Goal: Task Accomplishment & Management: Manage account settings

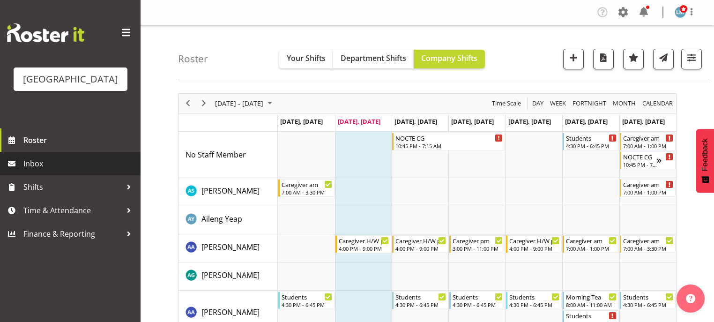
click at [37, 171] on span "Inbox" at bounding box center [79, 164] width 112 height 14
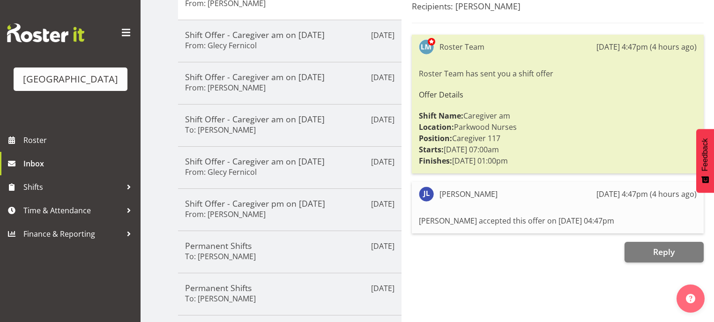
scroll to position [112, 0]
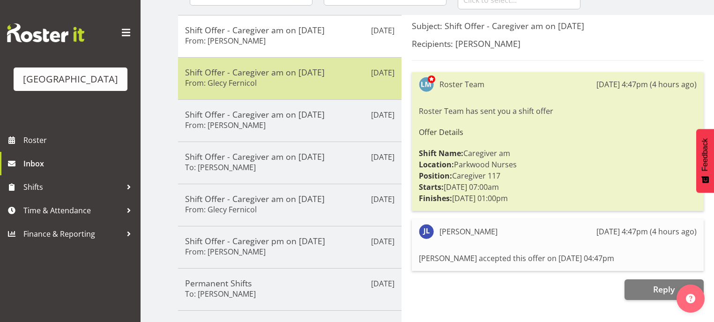
click at [298, 74] on h5 "Shift Offer - Caregiver am on 17/10/25" at bounding box center [290, 72] width 210 height 10
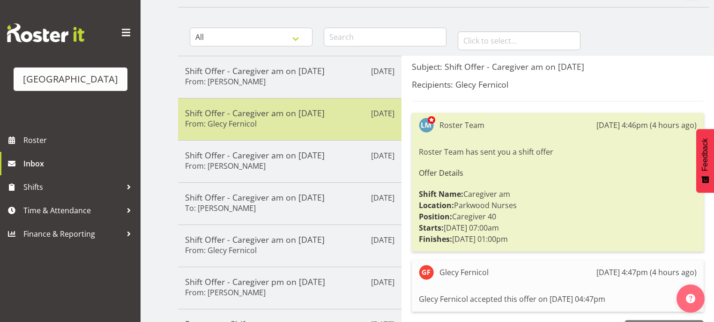
scroll to position [75, 0]
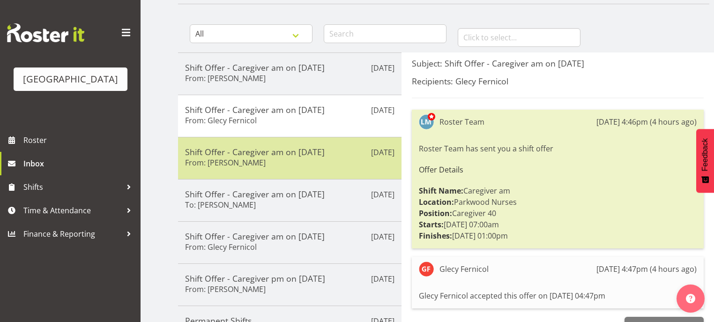
click at [302, 165] on div "Shift Offer - Caregiver am on 17/10/25 From: Caitlin Huria" at bounding box center [290, 158] width 210 height 23
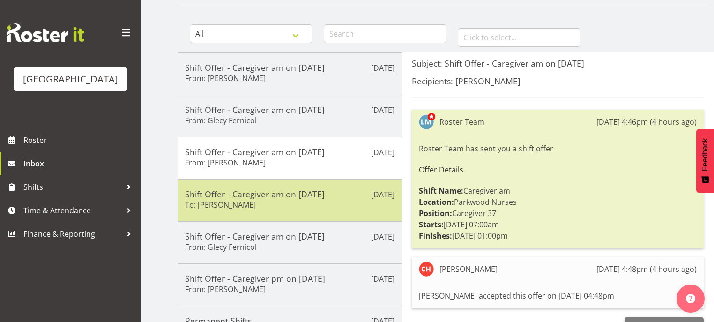
click at [332, 195] on h5 "Shift Offer - Caregiver am on 17/10/25" at bounding box center [290, 194] width 210 height 10
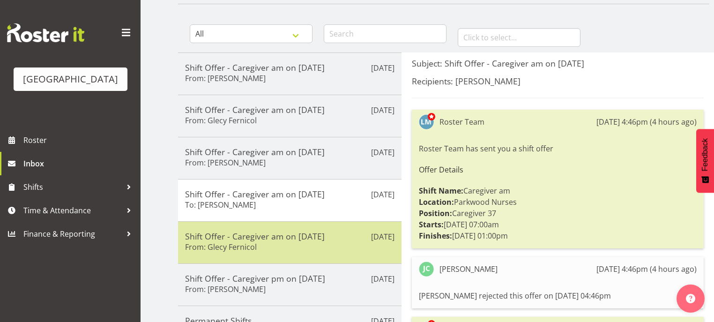
click at [315, 240] on div "Shift Offer - Caregiver am on 15/10/25 From: Glecy Fernicol" at bounding box center [290, 242] width 210 height 23
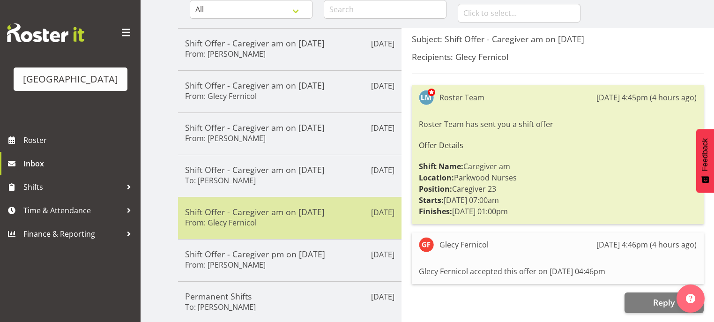
scroll to position [112, 0]
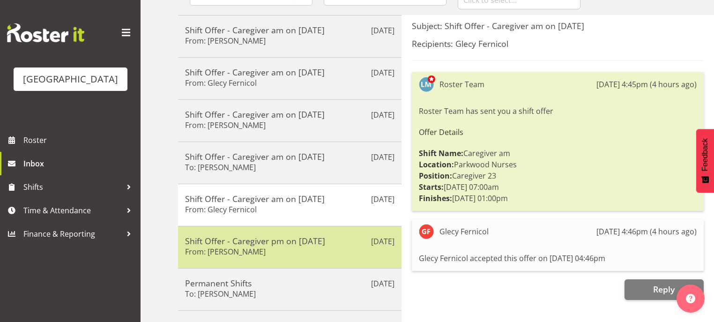
click at [323, 249] on div "Shift Offer - Caregiver pm on 15/10/25 From: Roldan R Lopiga" at bounding box center [290, 247] width 210 height 23
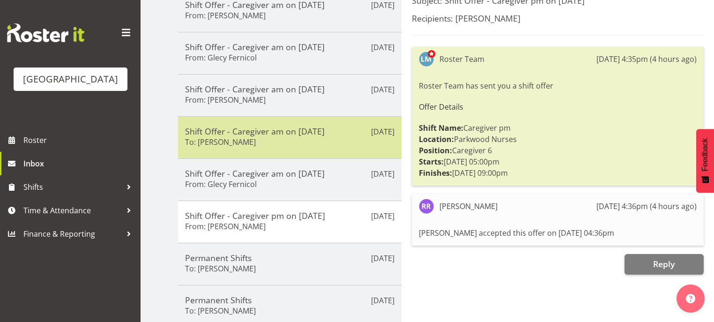
scroll to position [150, 0]
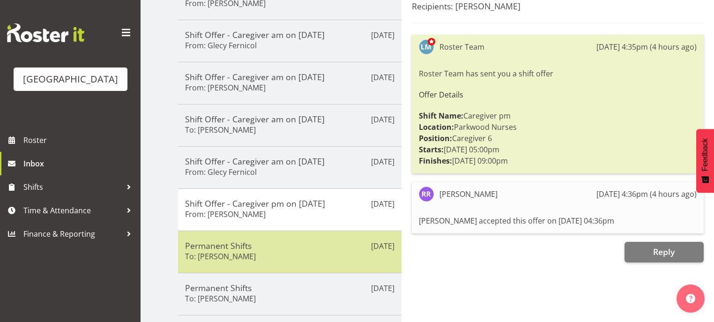
click at [306, 248] on div "Permanent Shifts To: Angela Hogendoorn" at bounding box center [290, 251] width 210 height 23
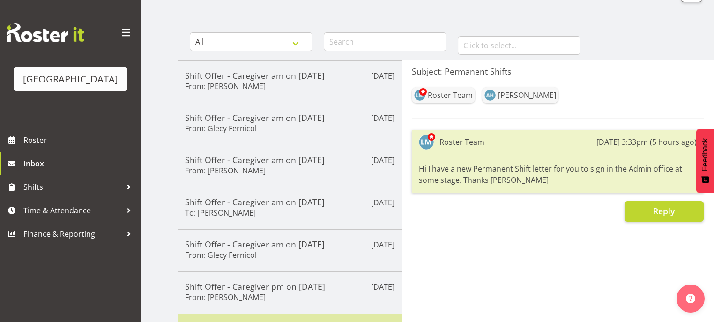
scroll to position [0, 0]
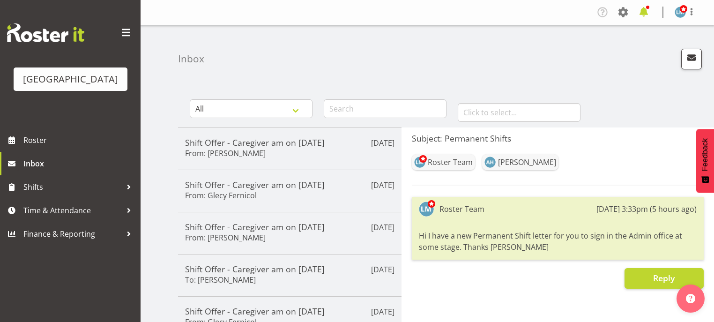
click at [642, 12] on span at bounding box center [644, 12] width 15 height 15
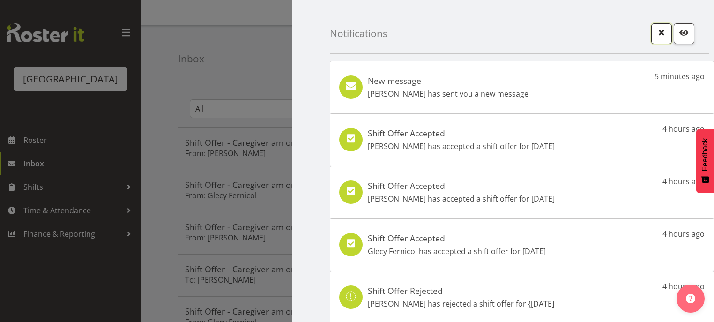
click at [658, 30] on span "button" at bounding box center [662, 32] width 12 height 12
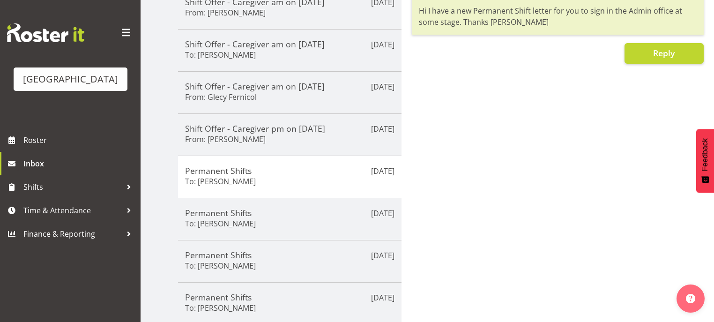
scroll to position [260, 0]
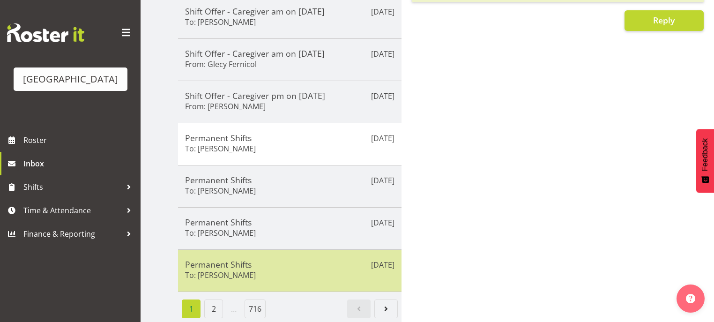
click at [287, 253] on div "Oct 7th Permanent Shifts To: Nancy D'mello" at bounding box center [290, 270] width 224 height 43
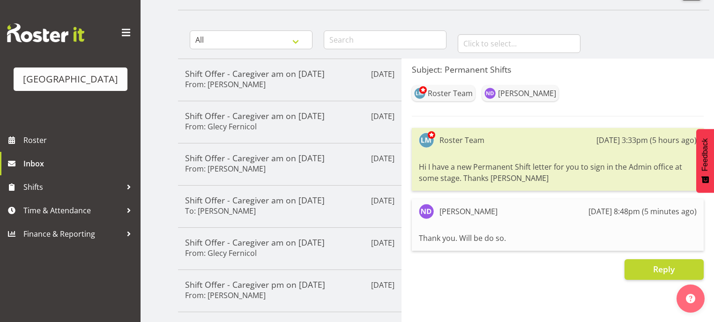
scroll to position [0, 0]
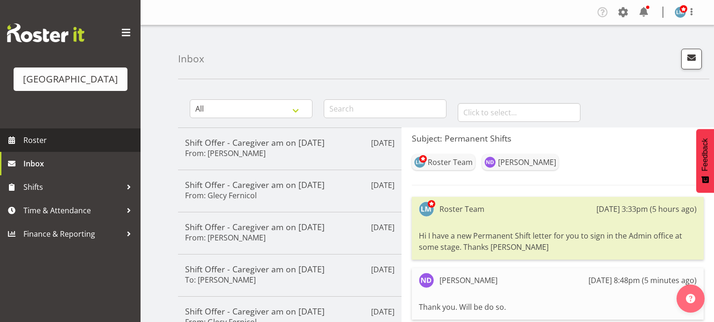
click at [41, 147] on span "Roster" at bounding box center [79, 140] width 112 height 14
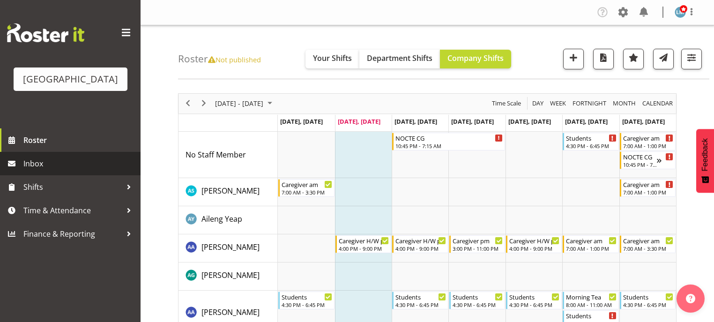
click at [44, 171] on span "Inbox" at bounding box center [79, 164] width 112 height 14
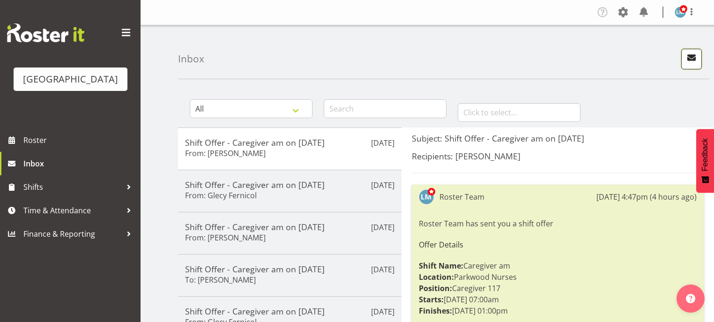
click at [694, 58] on span "button" at bounding box center [692, 58] width 12 height 12
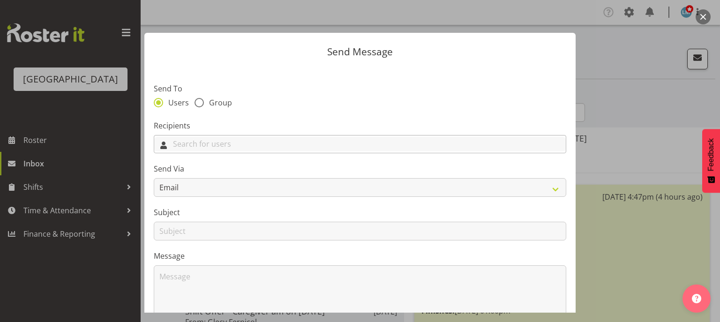
click at [251, 144] on input "text" at bounding box center [360, 144] width 412 height 15
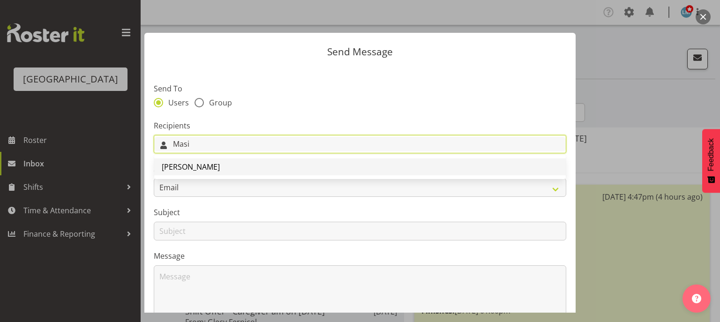
type input "Masi"
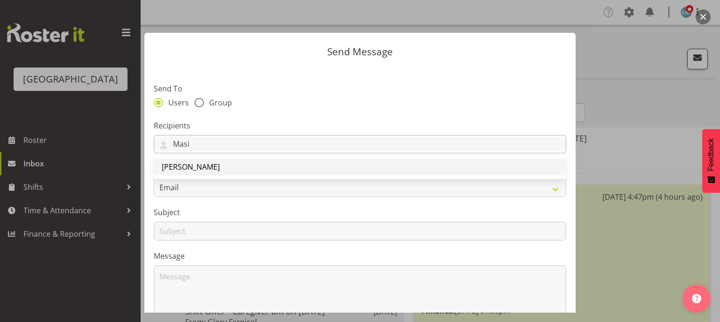
click at [189, 169] on span "[PERSON_NAME]" at bounding box center [191, 167] width 58 height 10
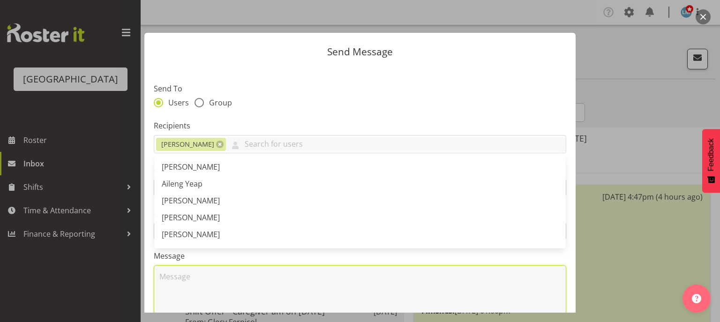
click at [205, 279] on textarea at bounding box center [360, 295] width 412 height 60
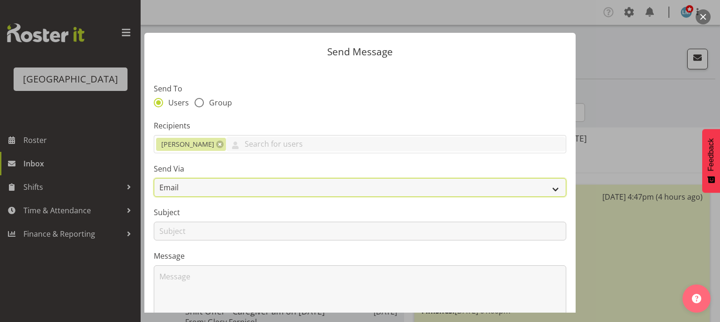
click at [552, 189] on select "Email SMS" at bounding box center [360, 187] width 412 height 19
select select "sms"
click at [154, 178] on select "Email SMS" at bounding box center [360, 187] width 412 height 19
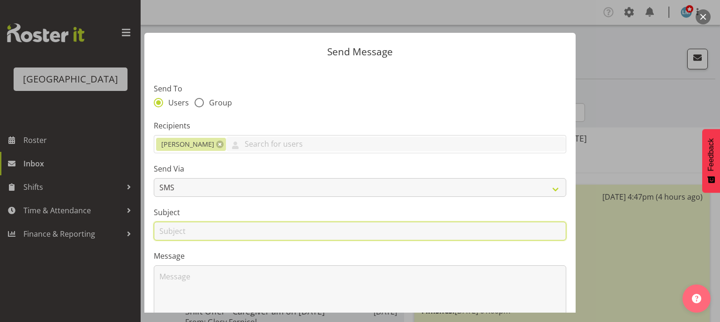
click at [169, 226] on input "text" at bounding box center [360, 231] width 412 height 19
type input "Shifts"
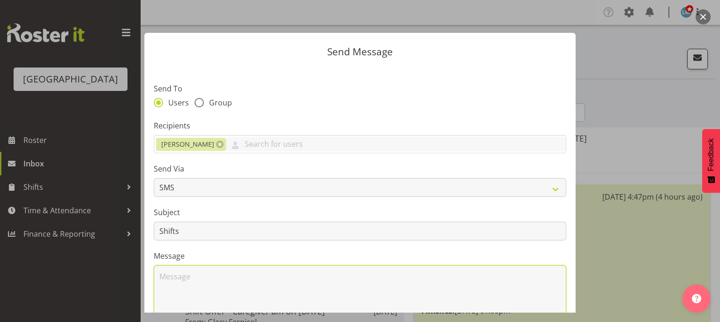
click at [191, 279] on textarea at bounding box center [360, 295] width 412 height 60
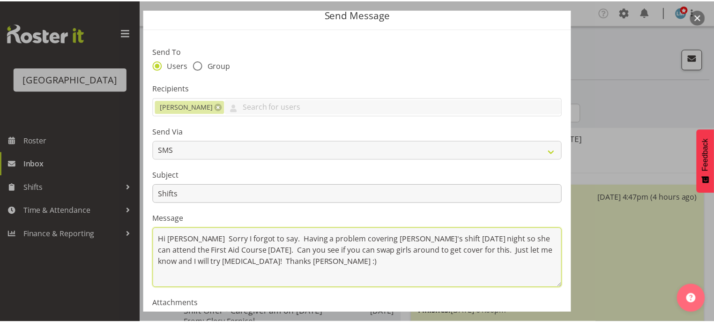
scroll to position [148, 0]
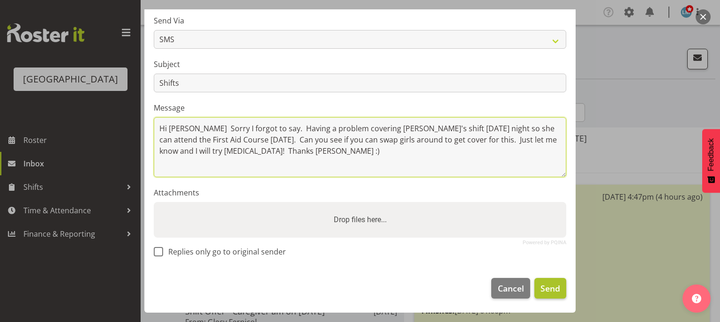
type textarea "Hi [PERSON_NAME] Sorry I forgot to say. Having a problem covering [PERSON_NAME]…"
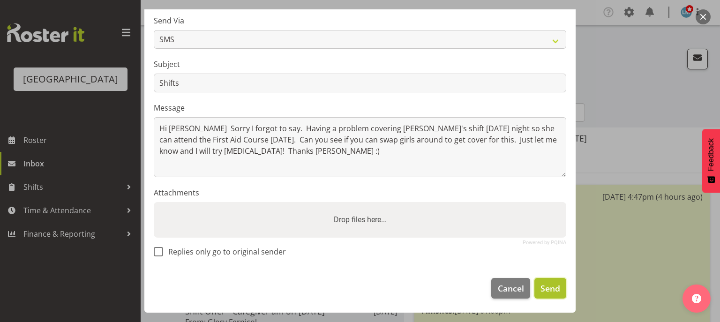
click at [547, 285] on span "Send" at bounding box center [550, 288] width 20 height 12
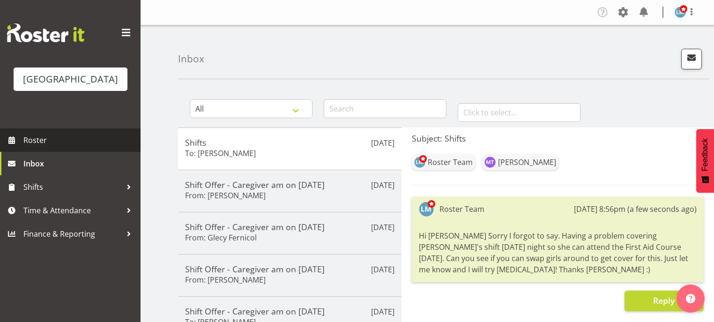
click at [51, 147] on span "Roster" at bounding box center [79, 140] width 112 height 14
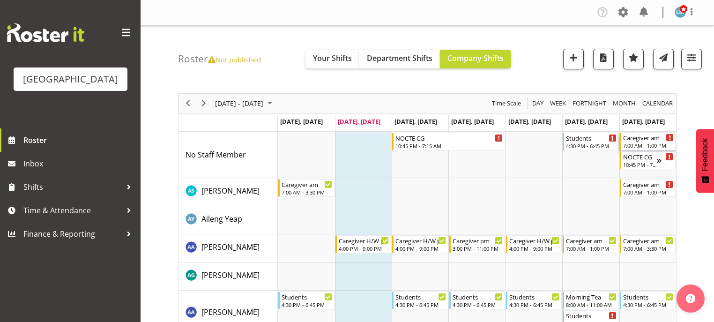
click at [633, 142] on div "Caregiver am 7:00 AM - 1:00 PM" at bounding box center [648, 142] width 51 height 18
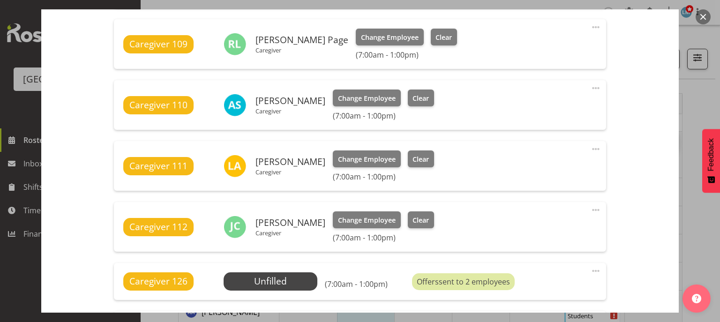
scroll to position [600, 0]
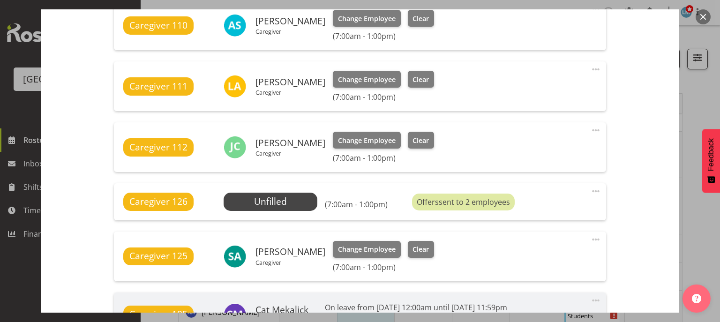
click at [704, 15] on button "button" at bounding box center [703, 16] width 15 height 15
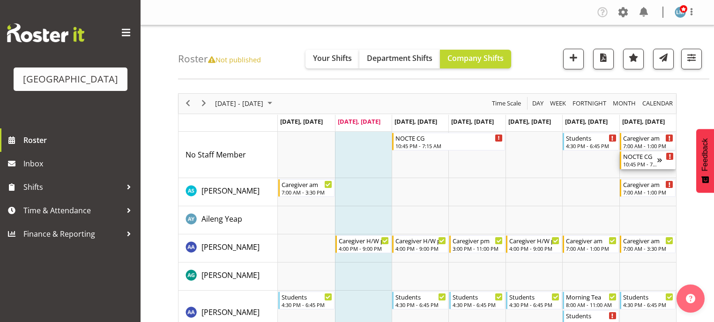
click at [638, 157] on div "NOCTE CG" at bounding box center [640, 155] width 34 height 9
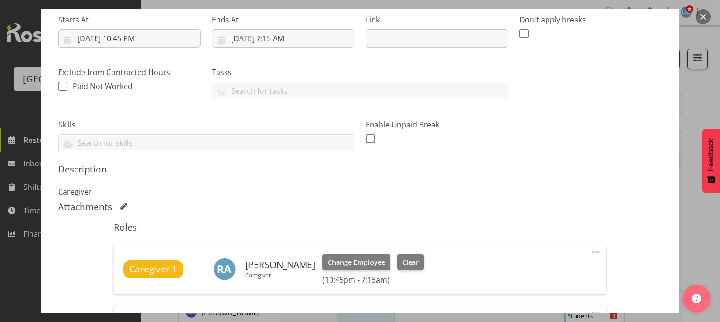
scroll to position [262, 0]
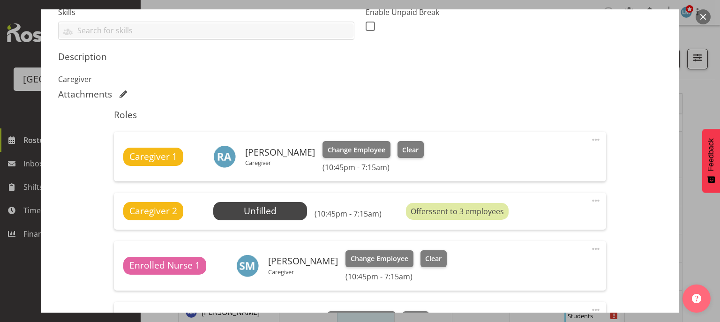
click at [702, 14] on button "button" at bounding box center [703, 16] width 15 height 15
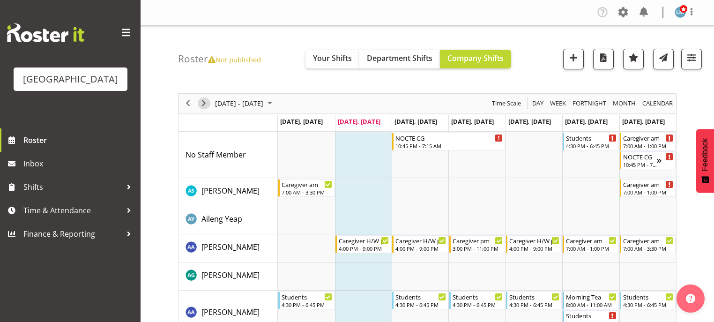
click at [205, 99] on span "Next" at bounding box center [203, 103] width 11 height 12
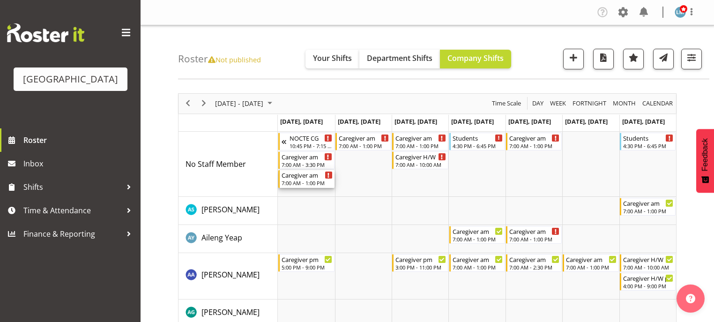
click at [313, 179] on div "Caregiver am 7:00 AM - 1:00 PM" at bounding box center [307, 179] width 51 height 18
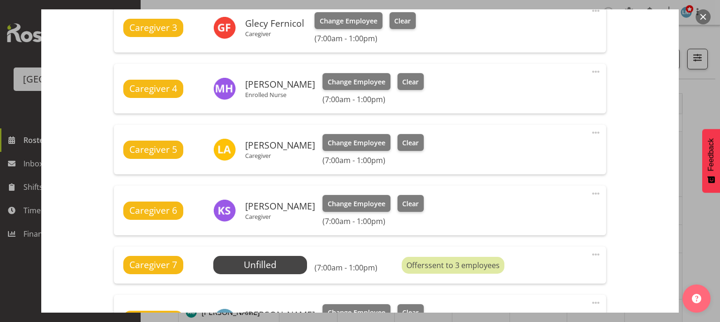
scroll to position [525, 0]
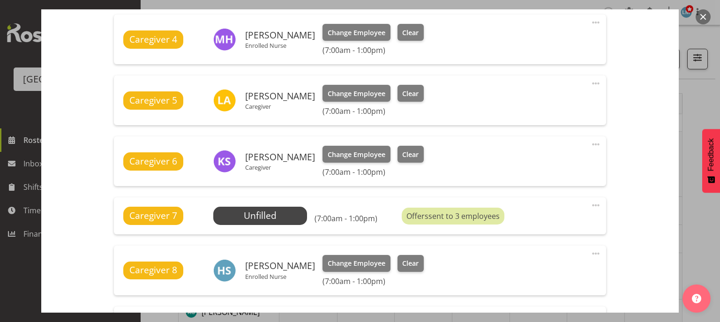
click at [704, 15] on button "button" at bounding box center [703, 16] width 15 height 15
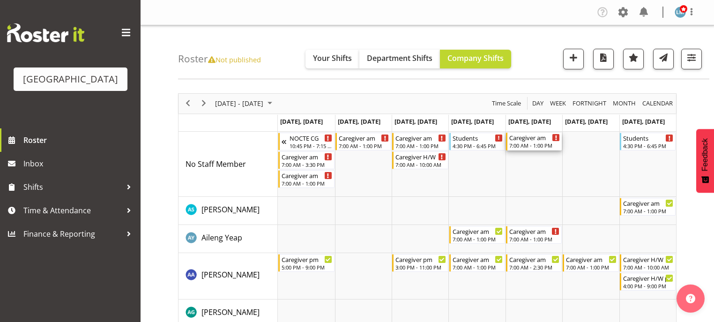
click at [528, 144] on div "7:00 AM - 1:00 PM" at bounding box center [535, 145] width 51 height 7
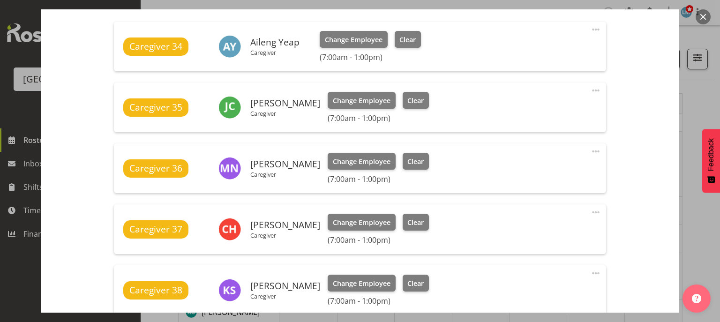
scroll to position [450, 0]
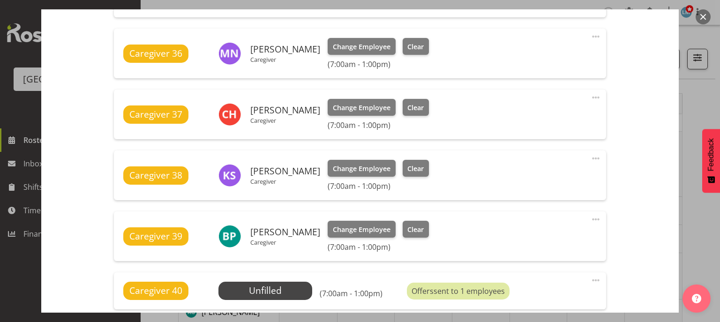
click at [701, 11] on button "button" at bounding box center [703, 16] width 15 height 15
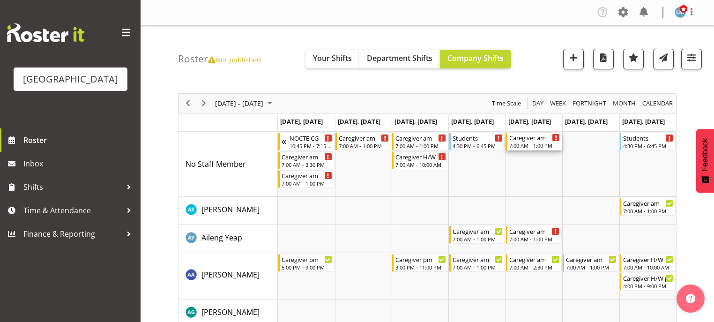
click at [529, 145] on div "7:00 AM - 1:00 PM" at bounding box center [535, 145] width 51 height 7
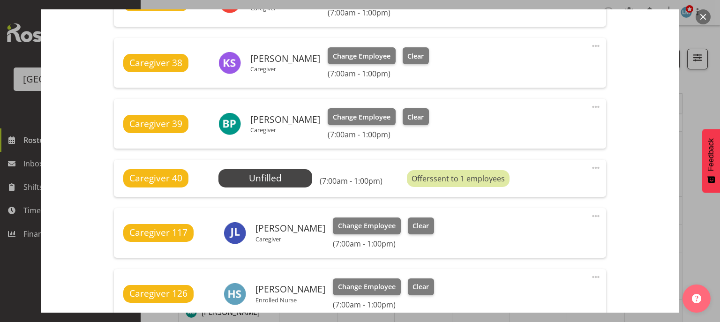
scroll to position [637, 0]
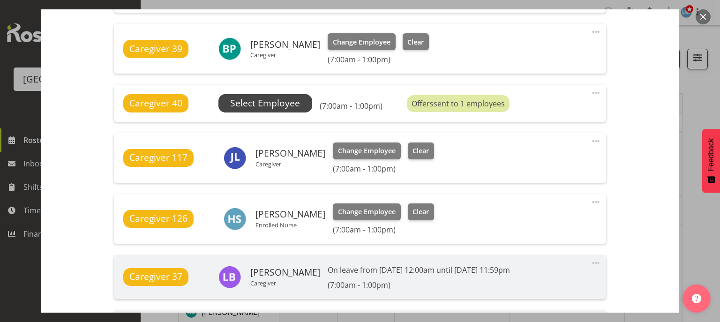
click at [261, 99] on span "Select Employee" at bounding box center [265, 103] width 94 height 18
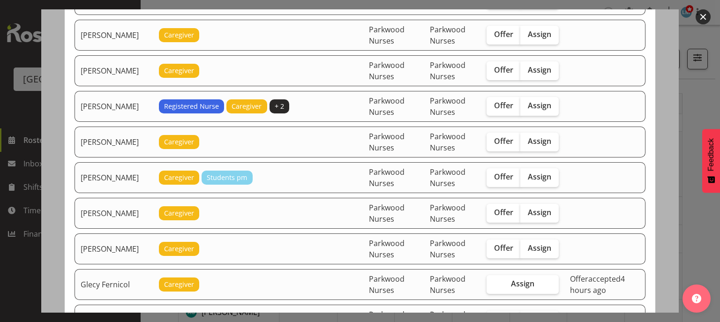
scroll to position [300, 0]
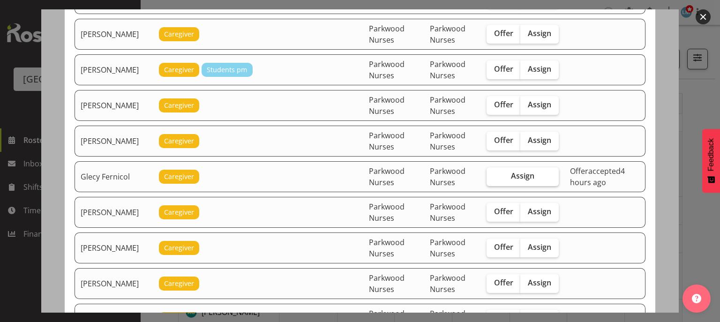
click at [514, 172] on span "Assign" at bounding box center [522, 175] width 23 height 9
click at [493, 173] on input "Assign" at bounding box center [490, 176] width 6 height 6
checkbox input "true"
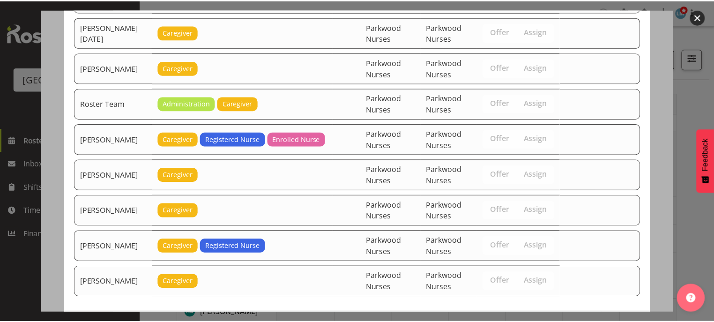
scroll to position [1255, 0]
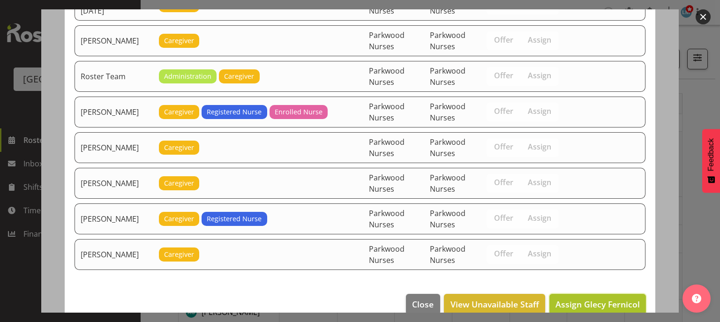
click at [592, 299] on span "Assign Glecy Fernicol" at bounding box center [597, 304] width 84 height 11
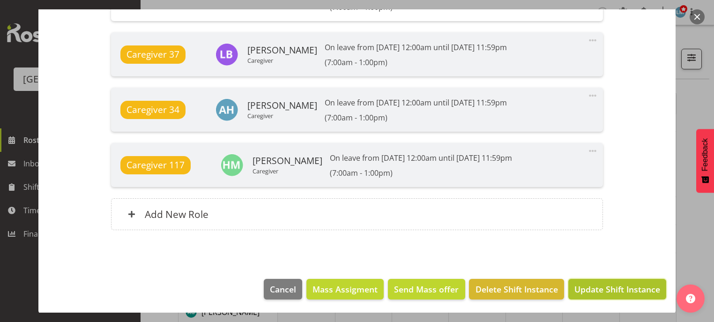
click at [592, 289] on span "Update Shift Instance" at bounding box center [618, 289] width 86 height 12
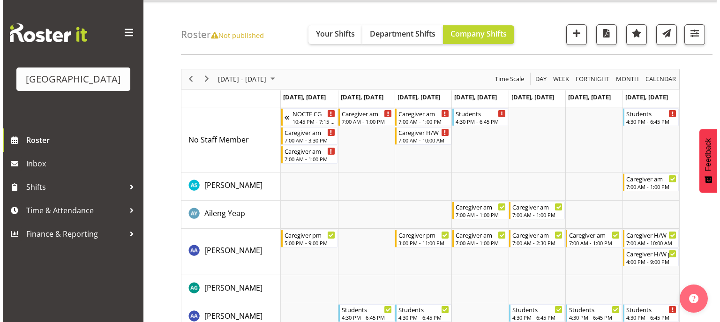
scroll to position [37, 0]
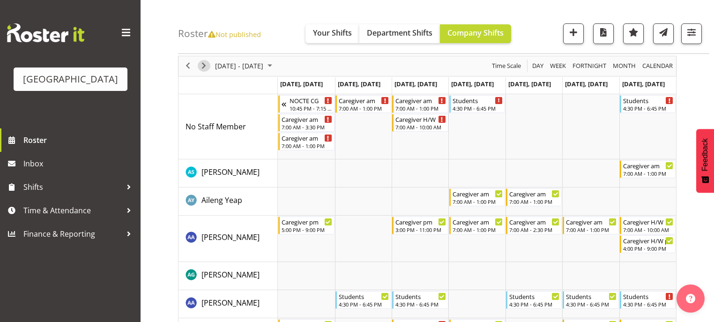
click at [204, 66] on span "Next" at bounding box center [203, 66] width 11 height 12
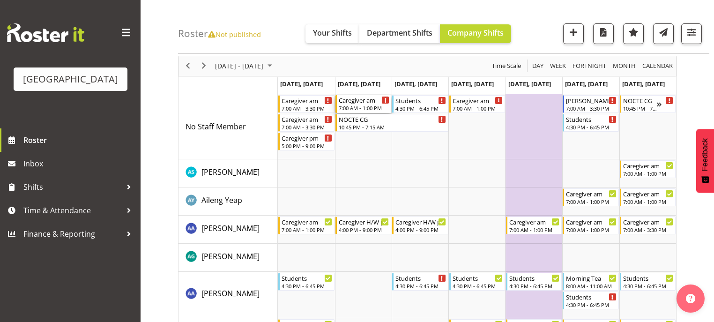
click at [362, 107] on div "7:00 AM - 1:00 PM" at bounding box center [364, 107] width 51 height 7
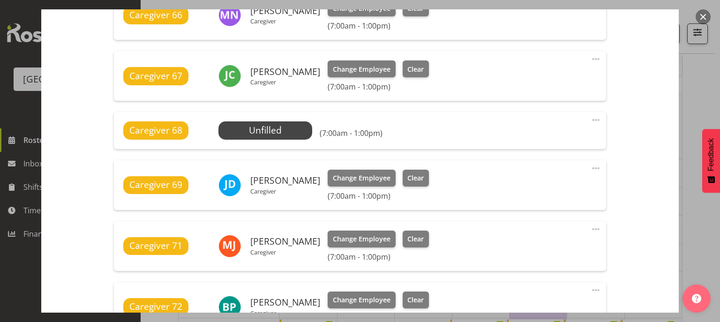
scroll to position [487, 0]
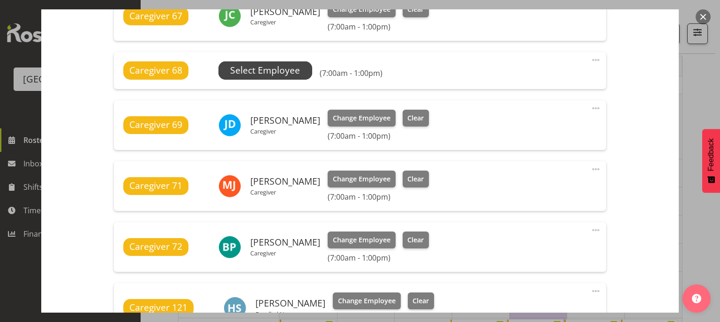
click at [276, 67] on span "Select Employee" at bounding box center [265, 71] width 70 height 14
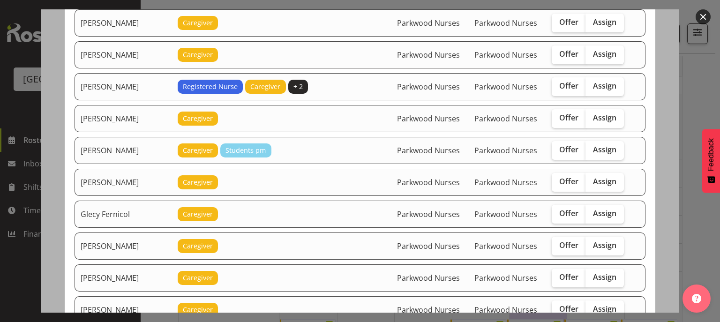
scroll to position [375, 0]
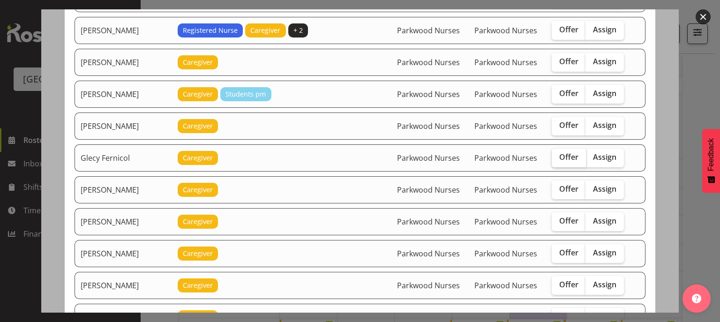
click at [563, 154] on span "Offer" at bounding box center [568, 156] width 19 height 9
click at [558, 154] on input "Offer" at bounding box center [555, 157] width 6 height 6
checkbox input "true"
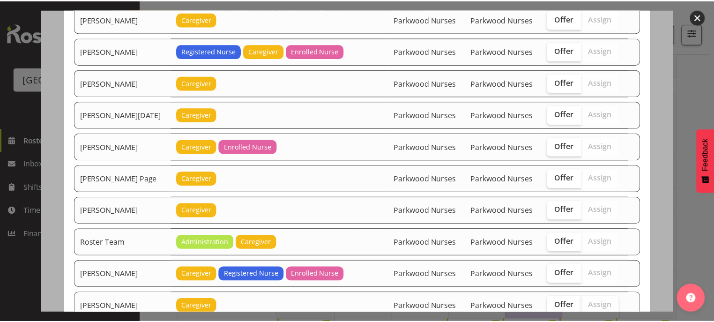
scroll to position [1200, 0]
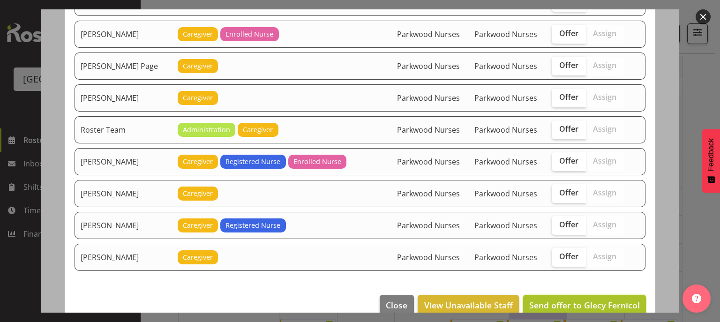
click at [581, 300] on span "Send offer to Glecy Fernicol" at bounding box center [584, 305] width 111 height 11
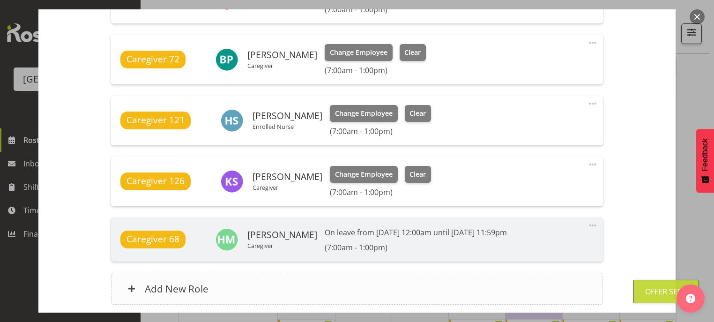
scroll to position [749, 0]
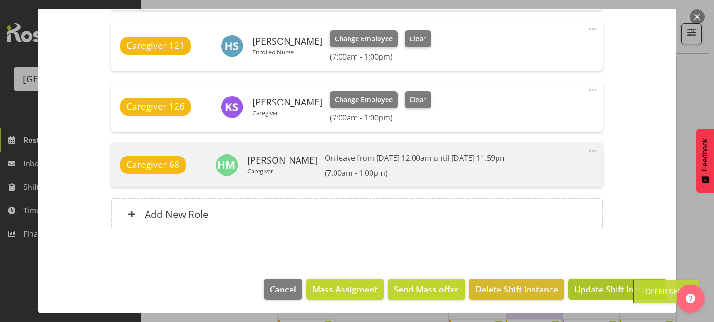
click at [584, 286] on span "Update Shift Instance" at bounding box center [618, 289] width 86 height 12
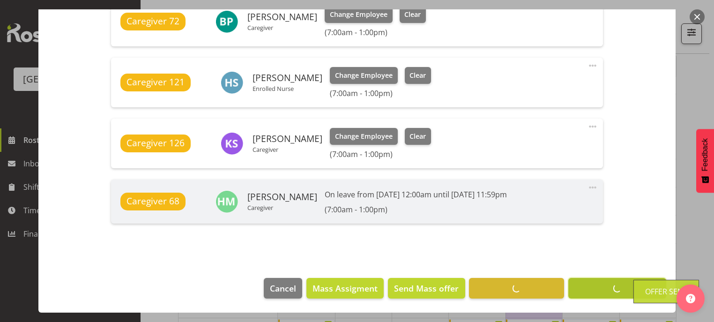
scroll to position [712, 0]
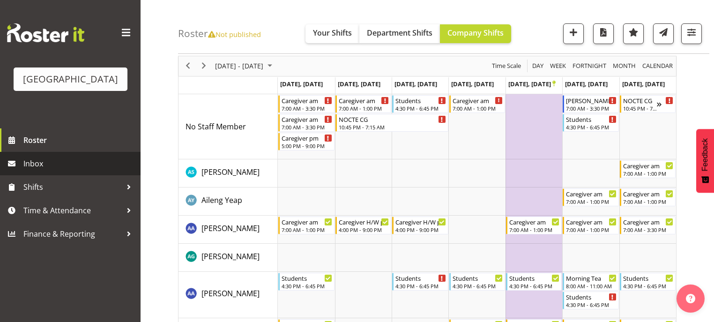
click at [54, 171] on span "Inbox" at bounding box center [79, 164] width 112 height 14
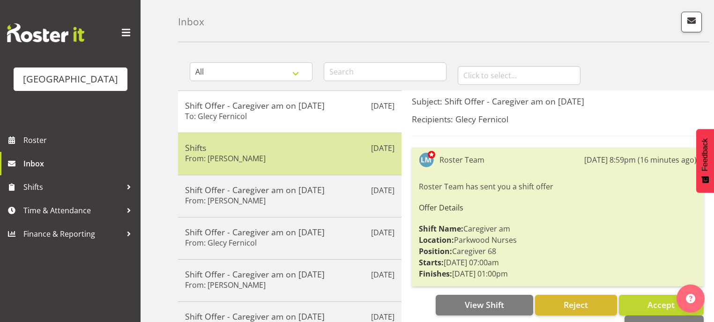
scroll to position [37, 0]
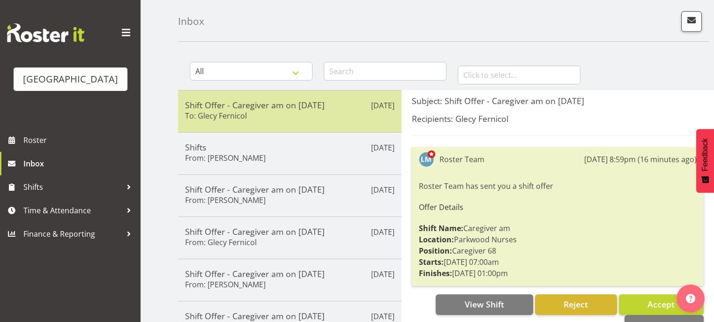
click at [328, 112] on div "Shift Offer - Caregiver am on [DATE] To: Glecy Fernicol" at bounding box center [290, 111] width 210 height 23
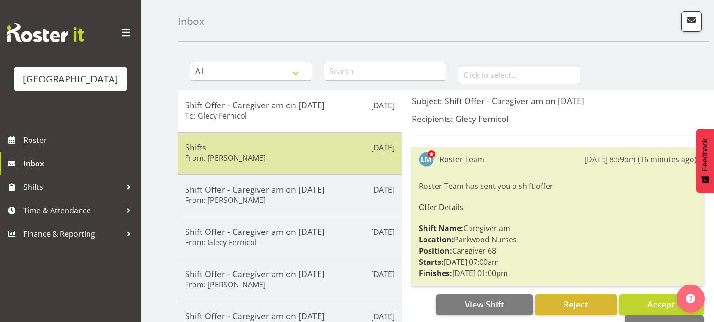
click at [323, 145] on h5 "Shifts" at bounding box center [290, 147] width 210 height 10
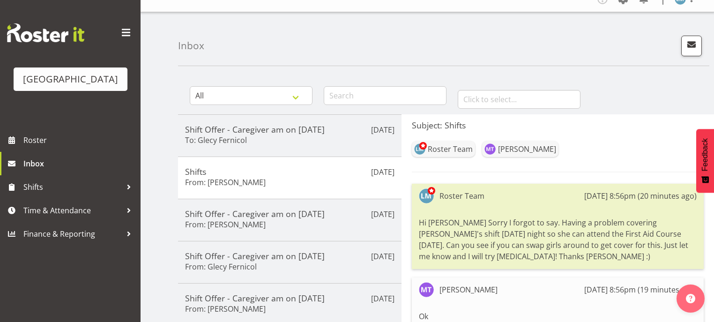
scroll to position [0, 0]
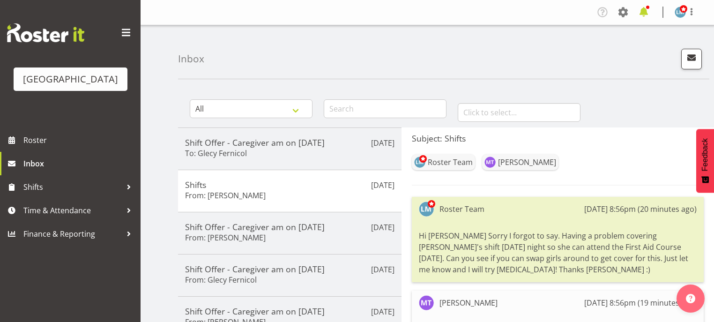
click at [642, 13] on span at bounding box center [644, 12] width 15 height 15
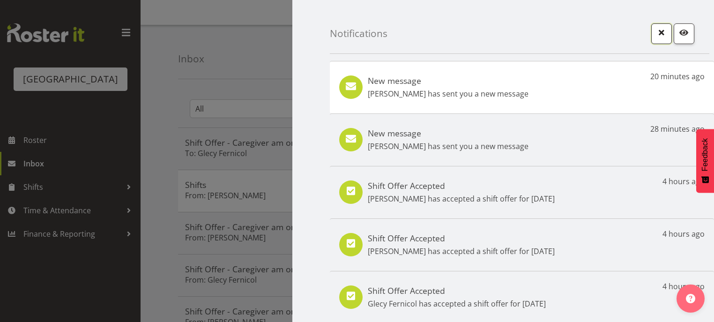
click at [658, 35] on span "button" at bounding box center [662, 32] width 12 height 12
